Goal: Task Accomplishment & Management: Manage account settings

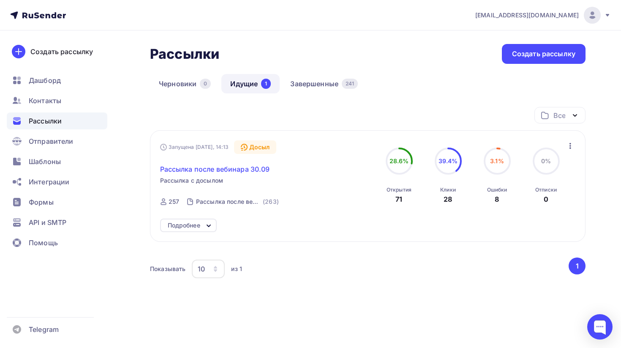
click at [231, 173] on span "Рассылка после вебинара 30.09" at bounding box center [215, 169] width 110 height 10
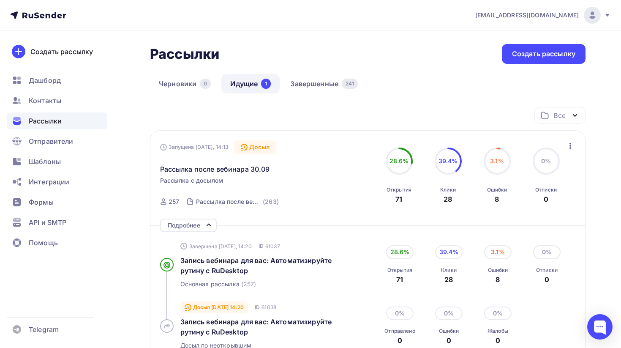
click at [567, 148] on icon "button" at bounding box center [570, 146] width 10 height 10
click at [541, 165] on div "Отменить досыл" at bounding box center [533, 168] width 81 height 10
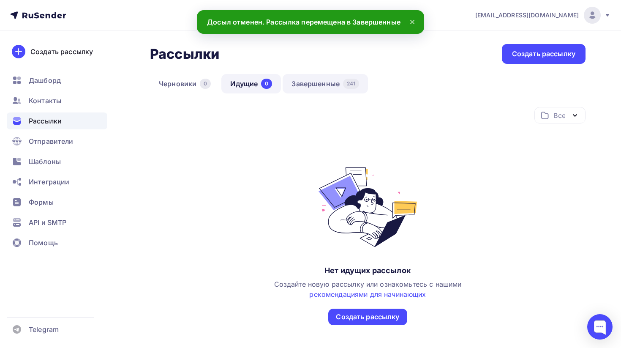
click at [312, 87] on link "Завершенные 241" at bounding box center [325, 83] width 85 height 19
